Goal: Task Accomplishment & Management: Use online tool/utility

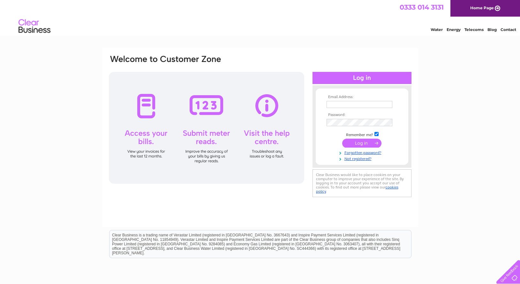
type input "clifford@stmaryshallhotel.co.uk"
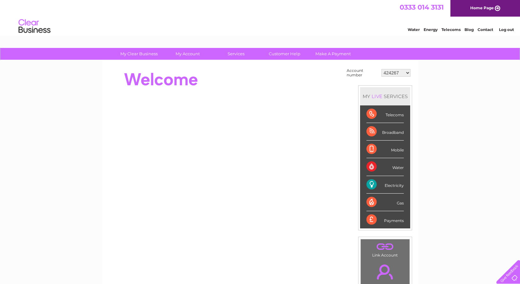
click at [382, 69] on select "424267 424307 424312 424315 424317 443249 443305 443307 443630 447624 30269687 …" at bounding box center [396, 73] width 29 height 8
click option "424267" at bounding box center [0, 0] width 0 height 0
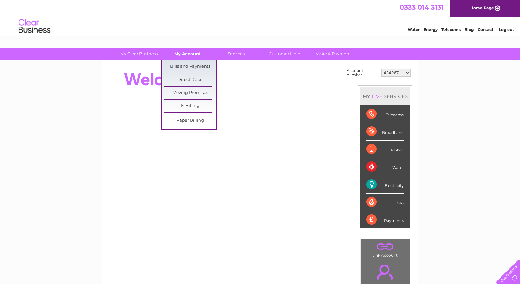
click at [192, 56] on link "My Account" at bounding box center [187, 54] width 53 height 12
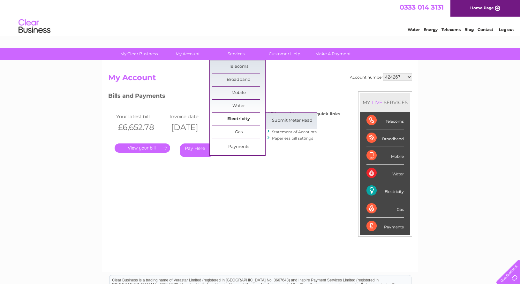
click at [238, 116] on link "Electricity" at bounding box center [238, 119] width 53 height 13
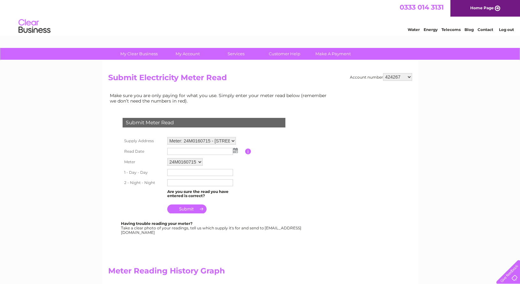
click at [234, 149] on img at bounding box center [235, 150] width 5 height 5
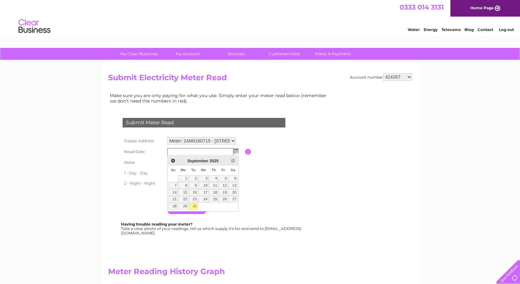
click at [193, 207] on link "30" at bounding box center [193, 206] width 9 height 6
type input "[DATE]"
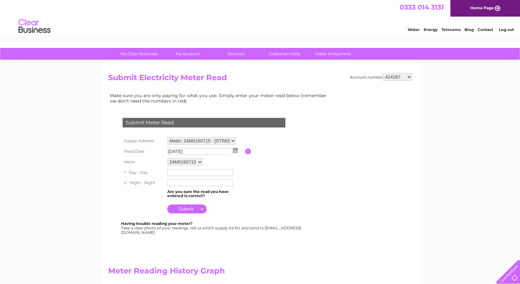
click at [184, 170] on input "text" at bounding box center [200, 172] width 66 height 7
click at [183, 173] on input "text" at bounding box center [200, 172] width 66 height 7
type input "2869"
click at [179, 186] on input "text" at bounding box center [200, 183] width 66 height 7
type input "1231"
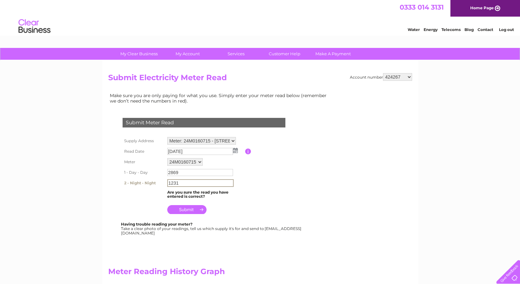
click at [188, 210] on input "submit" at bounding box center [186, 209] width 39 height 9
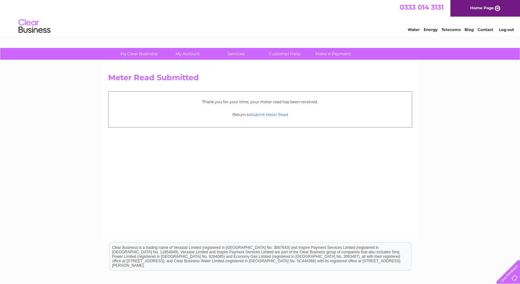
click at [278, 115] on link "Submit Meter Read" at bounding box center [269, 114] width 37 height 5
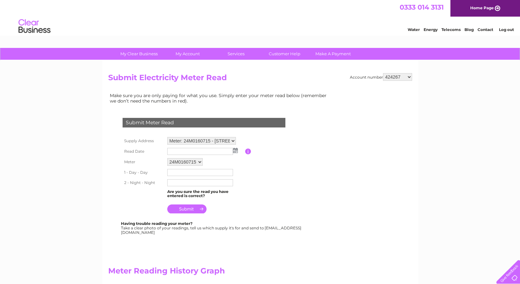
click at [383, 73] on select "424267 424307 424312 424315 424317 443249 443305 443307 443630 447624 30269687 …" at bounding box center [397, 77] width 29 height 8
select select "424307"
click option "424307" at bounding box center [0, 0] width 0 height 0
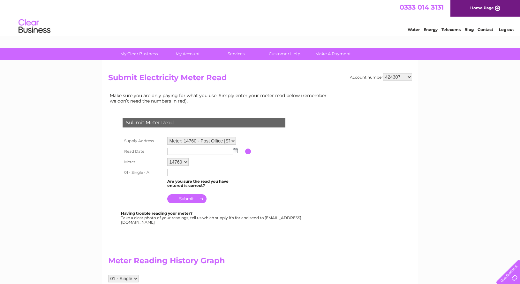
click at [167, 137] on select "Meter: 14760 - Post Office [STREET_ADDRESS][PERSON_NAME] Meter: E11Z49377 - Plo…" at bounding box center [201, 141] width 69 height 8
select select "132148"
click option "Meter: E11Z49377 - Plot 18, Porth Mellon Industrial Estate, Porth Mellon, Isles…" at bounding box center [0, 0] width 0 height 0
click at [235, 152] on img at bounding box center [235, 150] width 5 height 5
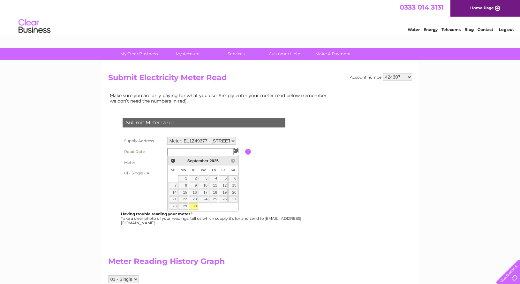
click at [195, 206] on link "30" at bounding box center [193, 206] width 9 height 6
type input "2025/09/30"
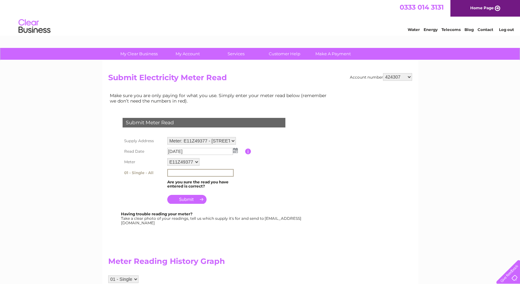
click at [190, 172] on input "text" at bounding box center [200, 173] width 66 height 8
type input "71975"
click at [187, 199] on input "submit" at bounding box center [186, 199] width 39 height 9
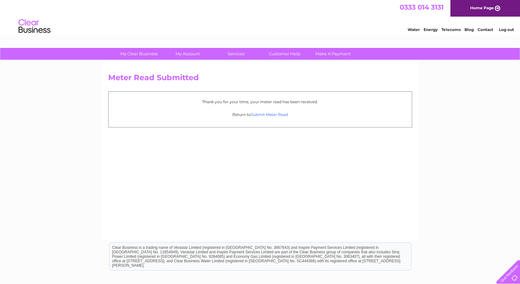
click at [278, 112] on link "Submit Meter Read" at bounding box center [269, 114] width 37 height 5
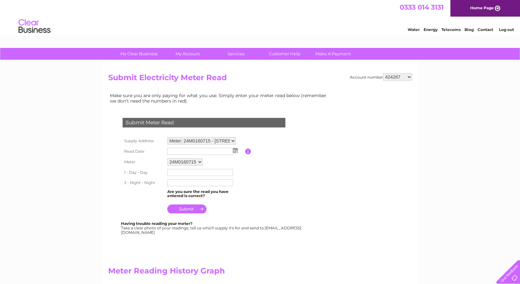
click at [383, 73] on select "424267 424307 424312 424315 424317 443249 443305 443307 443630 447624 30269687 …" at bounding box center [397, 77] width 29 height 8
select select "424307"
click option "424307" at bounding box center [0, 0] width 0 height 0
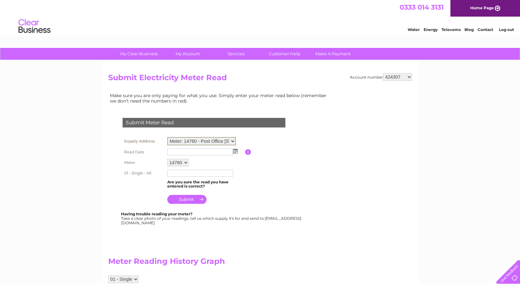
click at [167, 137] on select "Meter: 14760 - Post Office Flat, Hugh Street, St Mary's, Isles Of Scilly, TR21 …" at bounding box center [201, 141] width 69 height 8
select select "138814"
click option "Meter: K94D15062 - [GEOGRAPHIC_DATA], [GEOGRAPHIC_DATA], [GEOGRAPHIC_DATA]" at bounding box center [0, 0] width 0 height 0
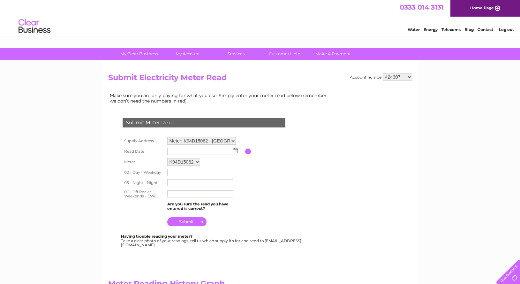
click at [234, 151] on img at bounding box center [235, 150] width 5 height 5
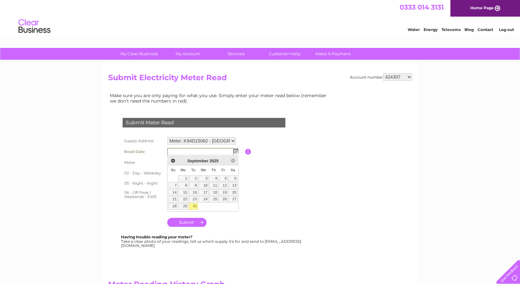
click at [194, 207] on link "30" at bounding box center [193, 206] width 9 height 6
type input "[DATE]"
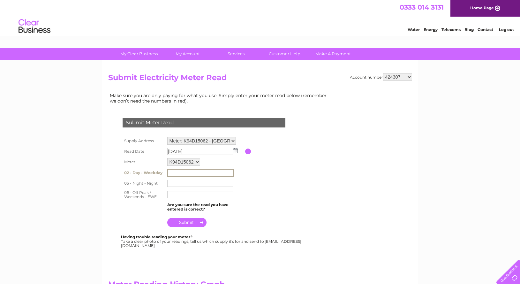
click at [191, 172] on input "text" at bounding box center [200, 173] width 66 height 8
type input "156554"
click at [185, 184] on input "text" at bounding box center [200, 183] width 66 height 7
type input "557388"
click at [180, 195] on input "text" at bounding box center [200, 194] width 66 height 7
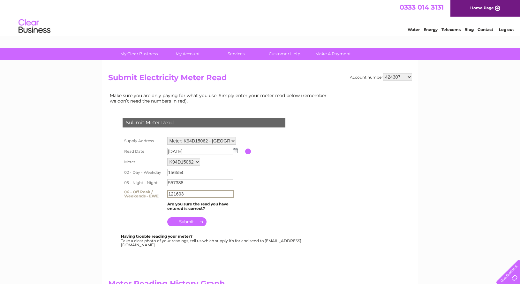
type input "121603"
click at [187, 222] on input "submit" at bounding box center [186, 221] width 39 height 9
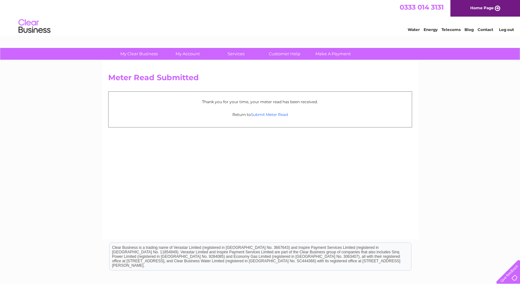
click at [266, 114] on link "Submit Meter Read" at bounding box center [269, 114] width 37 height 5
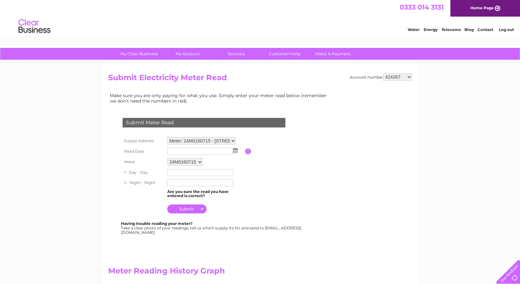
click at [383, 73] on select "424267 424307 424312 424315 424317 443249 443305 443307 443630 447624 30269687 …" at bounding box center [397, 77] width 29 height 8
select select "424307"
click option "424307" at bounding box center [0, 0] width 0 height 0
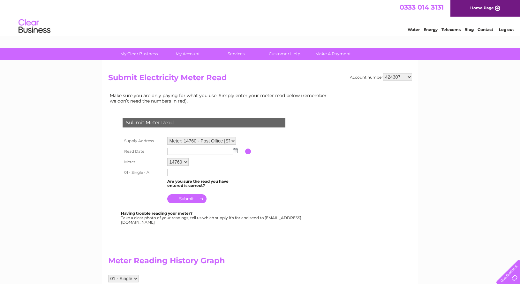
click at [167, 137] on select "Meter: 14760 - Post Office Flat, Hugh Street, St Mary's, Isles Of Scilly, TR21 …" at bounding box center [201, 141] width 69 height 8
click at [383, 73] on select "424267 424307 424312 424315 424317 443249 443305 443307 443630 447624 30269687 …" at bounding box center [397, 77] width 29 height 8
select select "424312"
click option "424312" at bounding box center [0, 0] width 0 height 0
click at [167, 137] on select "Meter: K67G27260 - [STREET_ADDRESS] Meter: D09W673336 - [GEOGRAPHIC_DATA][STREE…" at bounding box center [201, 141] width 69 height 8
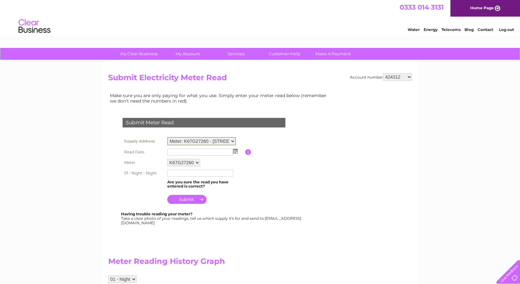
click at [268, 127] on div "Submit Meter Read" at bounding box center [204, 123] width 163 height 10
click at [383, 73] on select "424267 424307 424312 424315 424317 443249 443305 443307 443630 447624 30269687 …" at bounding box center [397, 77] width 29 height 8
select select "424315"
click option "424315" at bounding box center [0, 0] width 0 height 0
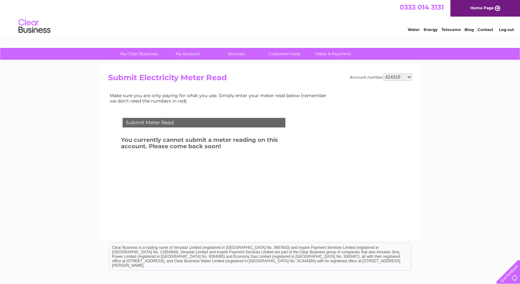
click at [383, 73] on select "424267 424307 424312 424315 424317 443249 443305 443307 443630 447624 30269687 …" at bounding box center [397, 77] width 29 height 8
select select "424317"
click option "424317" at bounding box center [0, 0] width 0 height 0
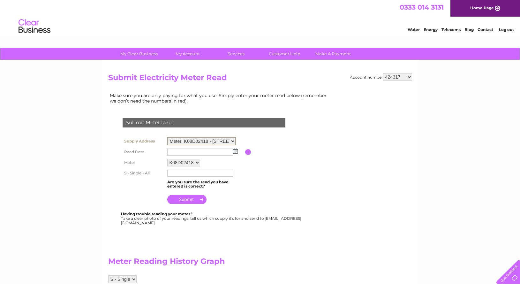
click option "Meter: K08D02418 - [STREET_ADDRESS]" at bounding box center [0, 0] width 0 height 0
click at [234, 153] on img at bounding box center [235, 151] width 5 height 5
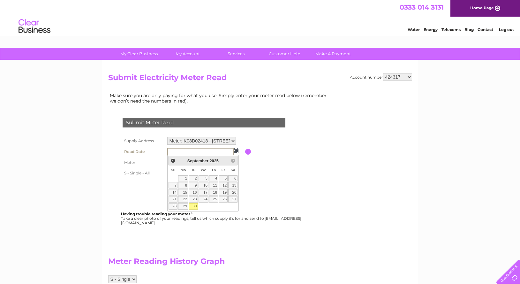
click at [195, 207] on link "30" at bounding box center [193, 206] width 9 height 6
type input "[DATE]"
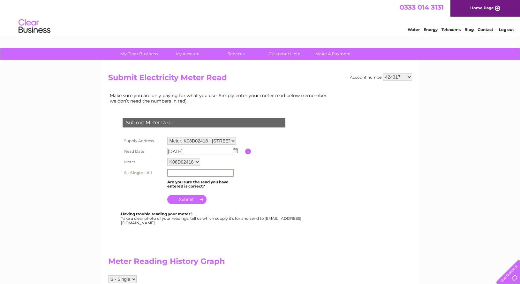
click at [184, 172] on input "text" at bounding box center [200, 173] width 66 height 8
click at [180, 171] on input "text" at bounding box center [200, 172] width 66 height 7
type input "86887"
click at [192, 197] on input "submit" at bounding box center [186, 198] width 39 height 9
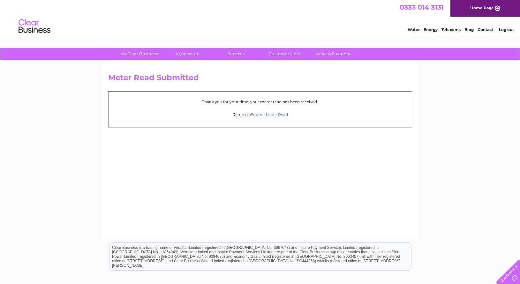
click at [273, 115] on link "Submit Meter Read" at bounding box center [269, 114] width 37 height 5
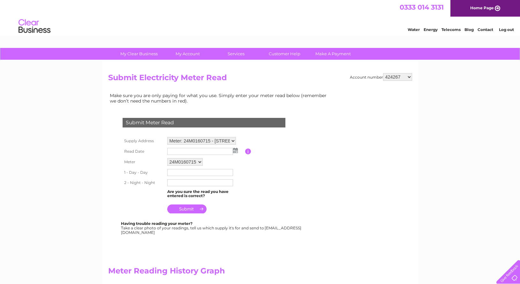
click at [383, 73] on select "424267 424307 424312 424315 424317 443249 443305 443307 443630 447624 30269687 …" at bounding box center [397, 77] width 29 height 8
select select "424317"
click option "424317" at bounding box center [0, 0] width 0 height 0
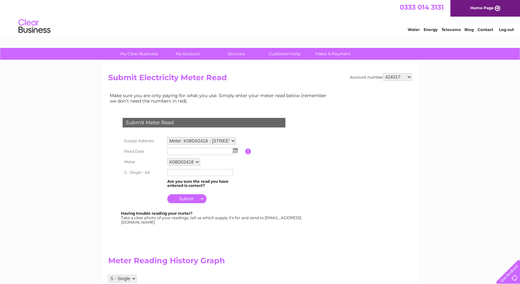
click at [167, 137] on select "Meter: K08D02418 - Unit 2A, Porth Mellon Industrial Estate, Porth Mellon, Isles…" at bounding box center [201, 141] width 69 height 8
select select "132144"
click option "Meter: E11Z49367 - [GEOGRAPHIC_DATA][STREET_ADDRESS]" at bounding box center [0, 0] width 0 height 0
click at [237, 151] on td at bounding box center [206, 151] width 80 height 10
click at [234, 150] on img at bounding box center [235, 150] width 5 height 5
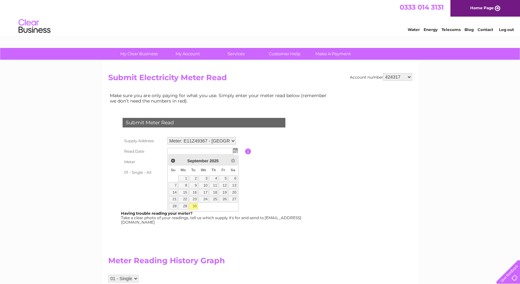
click at [196, 208] on link "30" at bounding box center [193, 206] width 9 height 6
type input "2025/09/30"
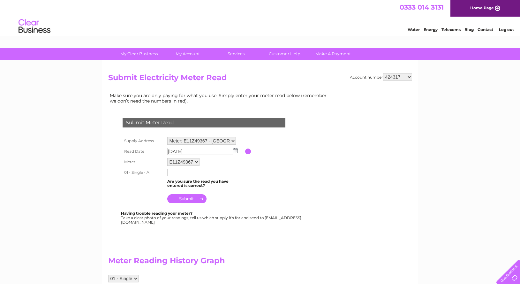
click at [184, 171] on input "text" at bounding box center [200, 172] width 66 height 7
type input "250925"
click at [183, 199] on input "submit" at bounding box center [186, 198] width 39 height 9
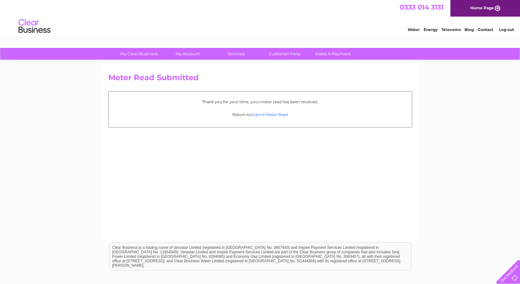
click at [277, 114] on link "Submit Meter Read" at bounding box center [269, 114] width 37 height 5
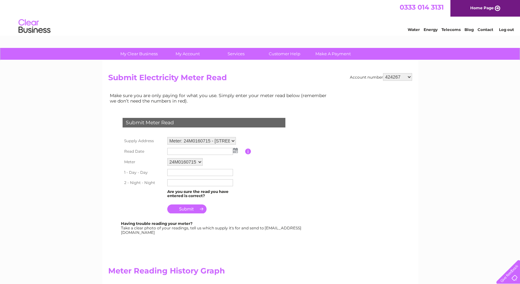
click at [383, 73] on select "424267 424307 424312 424315 424317 443249 443305 443307 443630 447624 30269687 …" at bounding box center [397, 77] width 29 height 8
select select "443307"
click option "443307" at bounding box center [0, 0] width 0 height 0
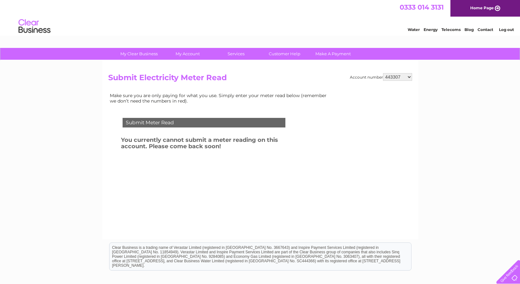
click at [383, 73] on select "424267 424307 424312 424315 424317 443249 443305 443307 443630 447624 30269687 …" at bounding box center [397, 77] width 29 height 8
select select "424317"
click option "424317" at bounding box center [0, 0] width 0 height 0
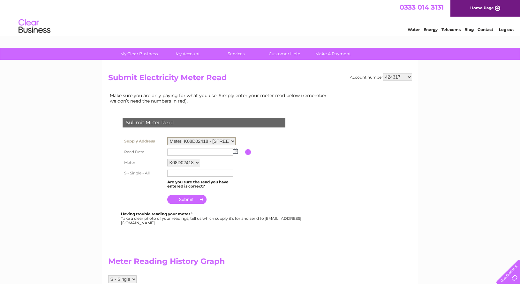
click at [167, 137] on select "Meter: K08D02418 - Unit 2A, Porth Mellon Industrial Estate, Porth Mellon, Isles…" at bounding box center [201, 141] width 69 height 8
select select "138816"
click option "Meter: 24M0265577 - Anchor Cottage, The Bank, St Mary's, Isles Of Scilly, TR21 …" at bounding box center [0, 0] width 0 height 0
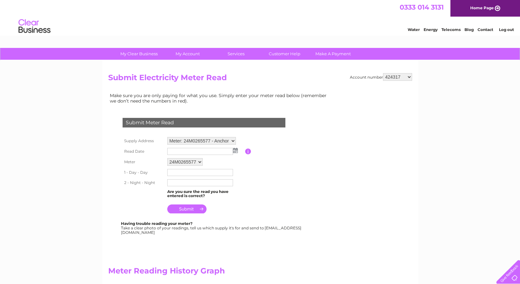
click at [236, 151] on img at bounding box center [235, 150] width 5 height 5
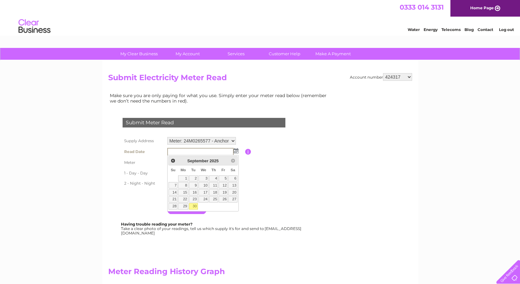
click at [193, 205] on link "30" at bounding box center [193, 206] width 9 height 6
type input "[DATE]"
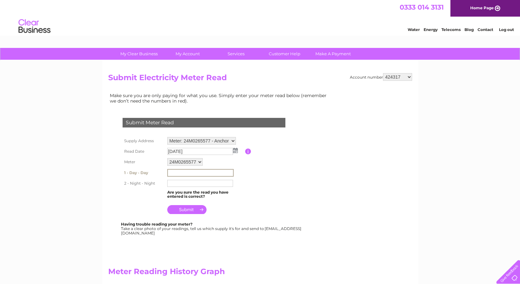
click at [176, 171] on input "text" at bounding box center [200, 173] width 66 height 8
type input "00273"
click at [174, 185] on input "text" at bounding box center [200, 183] width 66 height 8
type input "00070"
click at [188, 208] on input "submit" at bounding box center [186, 208] width 39 height 9
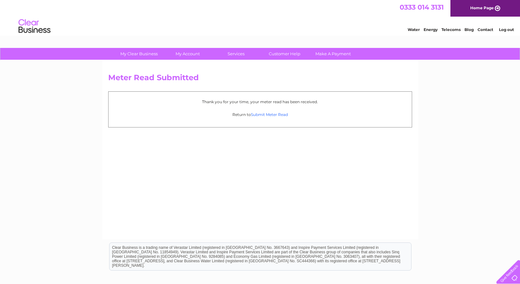
click at [265, 115] on link "Submit Meter Read" at bounding box center [269, 114] width 37 height 5
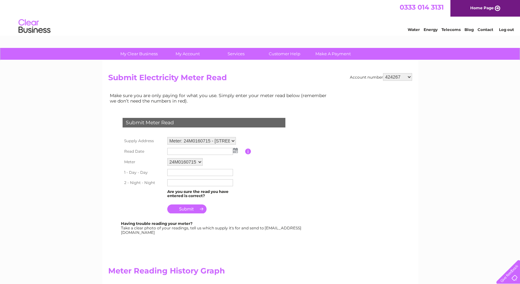
click at [383, 73] on select "424267 424307 424312 424315 424317 443249 443305 443307 443630 447624 30269687 …" at bounding box center [397, 77] width 29 height 8
select select "424317"
click option "424317" at bounding box center [0, 0] width 0 height 0
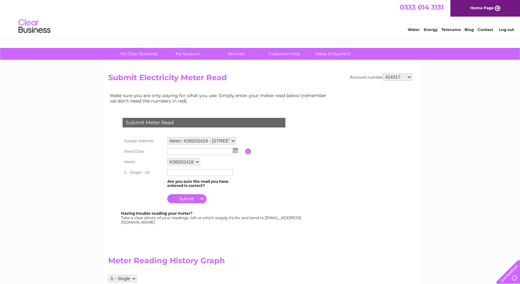
click at [167, 137] on select "Meter: K08D02418 - [STREET_ADDRESS] Of Scilly, TR21 0JY Meter: E11Z49367 - [GEO…" at bounding box center [201, 141] width 69 height 8
select select "137671"
click option "Meter: D07D20573 - LANDLORDS SUPPLY, BAR ESCAPADE FLATS, THE PARADE, ST. MARY'S…" at bounding box center [0, 0] width 0 height 0
click at [234, 151] on img at bounding box center [235, 150] width 5 height 5
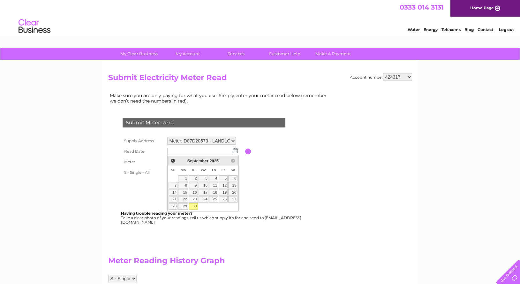
click at [195, 206] on link "30" at bounding box center [193, 206] width 9 height 6
type input "[DATE]"
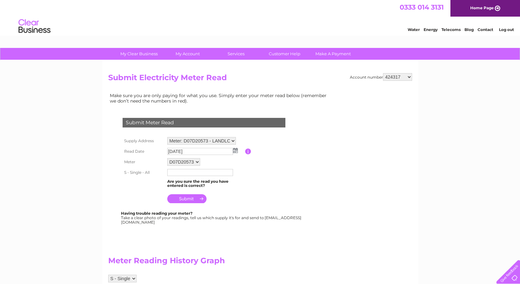
click at [183, 173] on input "text" at bounding box center [200, 172] width 66 height 7
type input "19481"
click at [190, 198] on input "submit" at bounding box center [186, 199] width 39 height 9
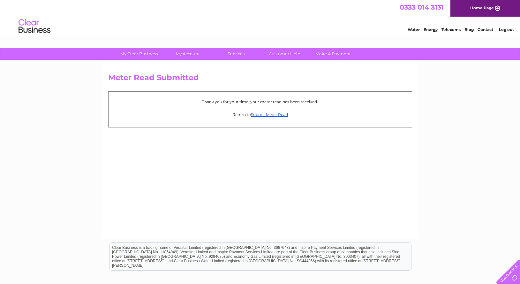
click at [265, 111] on p "Return to Submit Meter Read" at bounding box center [260, 114] width 297 height 6
click at [265, 113] on link "Submit Meter Read" at bounding box center [269, 114] width 37 height 5
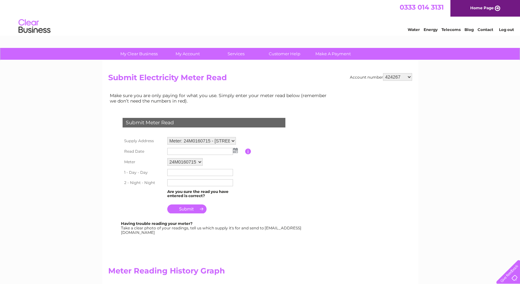
click at [383, 73] on select "424267 424307 424312 424315 424317 443249 443305 443307 443630 447624 30269687 …" at bounding box center [397, 77] width 29 height 8
select select "424317"
click option "424317" at bounding box center [0, 0] width 0 height 0
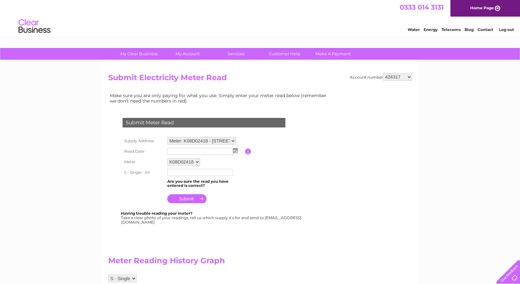
click at [167, 137] on select "Meter: K08D02418 - [STREET_ADDRESS] Of Scilly, TR21 0JY Meter: E11Z49367 - [GEO…" at bounding box center [201, 141] width 69 height 8
click at [383, 73] on select "424267 424307 424312 424315 424317 443249 443305 443307 443630 447624 30269687 …" at bounding box center [397, 77] width 29 height 8
select select "443249"
click option "443249" at bounding box center [0, 0] width 0 height 0
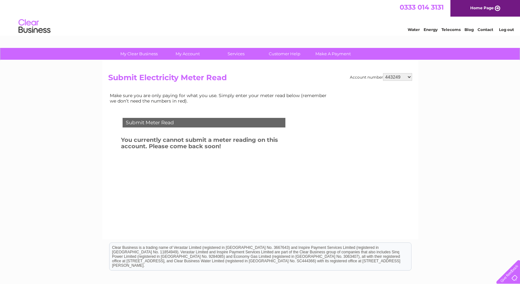
click at [383, 73] on select "424267 424307 424312 424315 424317 443249 443305 443307 443630 447624 30269687 …" at bounding box center [397, 77] width 29 height 8
select select "443305"
click option "443305" at bounding box center [0, 0] width 0 height 0
click at [383, 73] on select "424267 424307 424312 424315 424317 443249 443305 443307 443630 447624 30269687 …" at bounding box center [397, 77] width 29 height 8
select select "443630"
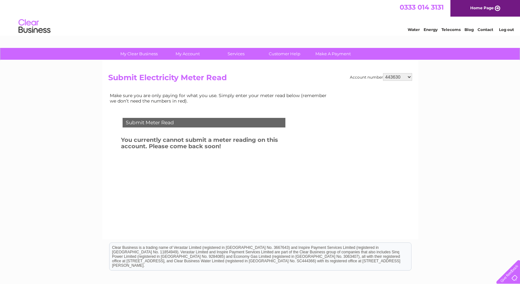
click option "443630" at bounding box center [0, 0] width 0 height 0
click at [383, 73] on select "424267 424307 424312 424315 424317 443249 443305 443307 443630 447624 30269687 …" at bounding box center [397, 77] width 29 height 8
select select "447624"
click option "447624" at bounding box center [0, 0] width 0 height 0
click at [383, 73] on select "424267 424307 424312 424315 424317 443249 443305 443307 443630 447624 30269687 …" at bounding box center [397, 77] width 29 height 8
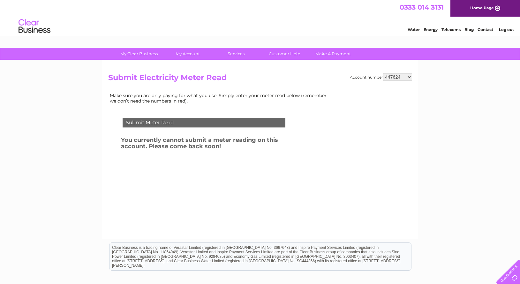
select select "30269687"
click option "30269687" at bounding box center [0, 0] width 0 height 0
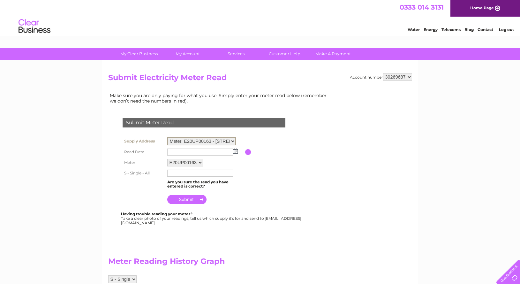
click at [167, 137] on select "Meter: E20UP00163 - [STREET_ADDRESS] Meter: 18L2175918 - First Floor, [STREET_A…" at bounding box center [201, 141] width 69 height 8
click at [383, 73] on select "424267 424307 424312 424315 424317 443249 443305 443307 443630 447624 30269687 …" at bounding box center [397, 77] width 29 height 8
select select "30276142"
click option "30276142" at bounding box center [0, 0] width 0 height 0
